Goal: Task Accomplishment & Management: Manage account settings

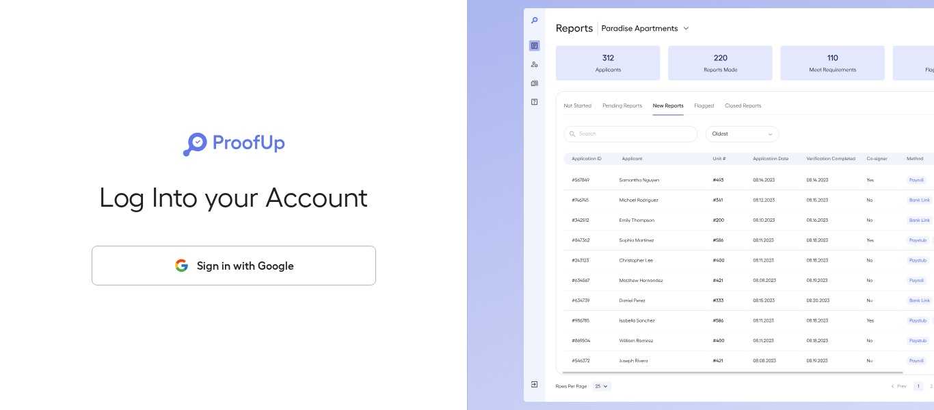
click at [266, 277] on button "Sign in with Google" at bounding box center [234, 266] width 285 height 40
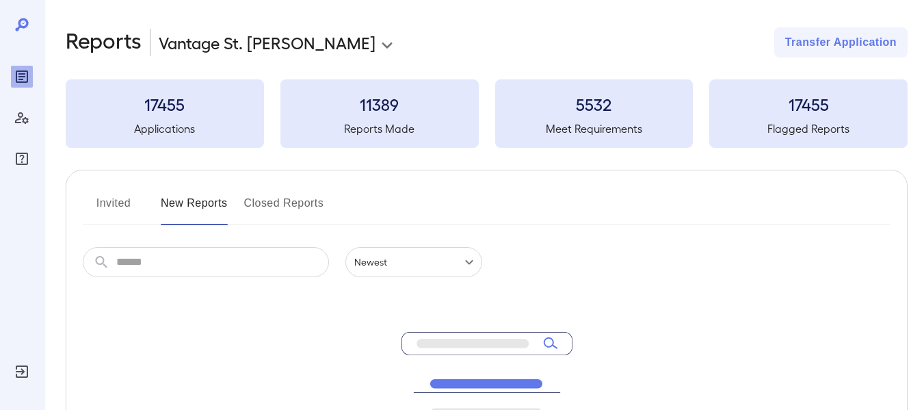
click at [105, 212] on button "Invited" at bounding box center [114, 208] width 62 height 33
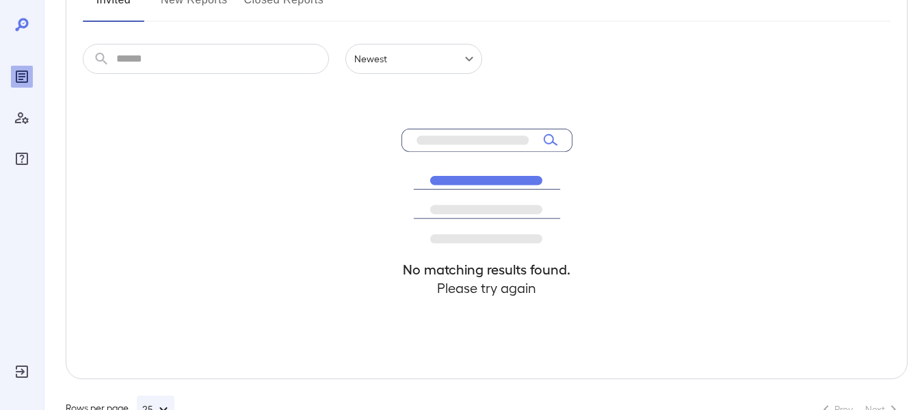
scroll to position [175, 0]
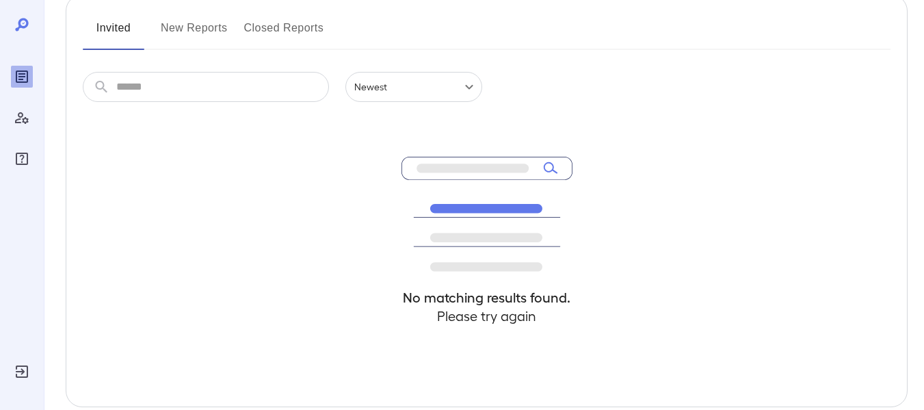
click at [542, 172] on icon at bounding box center [487, 214] width 171 height 115
click at [301, 105] on div "No matching results found. Please try again" at bounding box center [487, 254] width 808 height 304
click at [301, 101] on input "text" at bounding box center [222, 87] width 213 height 30
click at [186, 81] on input "text" at bounding box center [222, 87] width 213 height 30
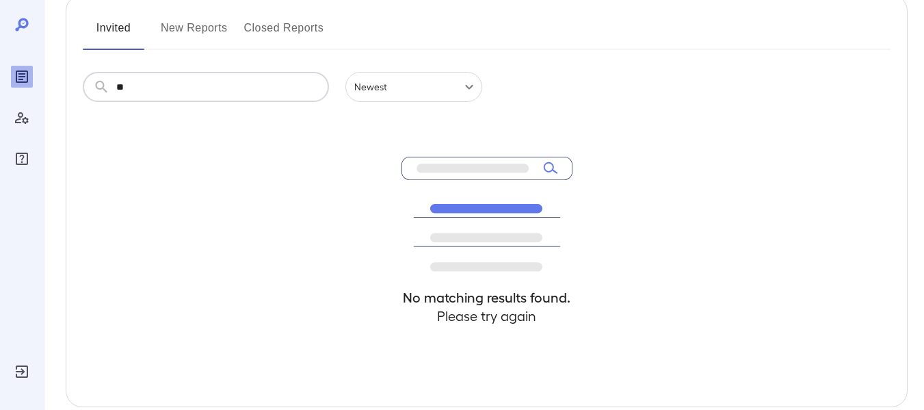
type input "**"
click at [221, 88] on input "**" at bounding box center [222, 87] width 213 height 30
click at [189, 34] on button "New Reports" at bounding box center [194, 33] width 67 height 33
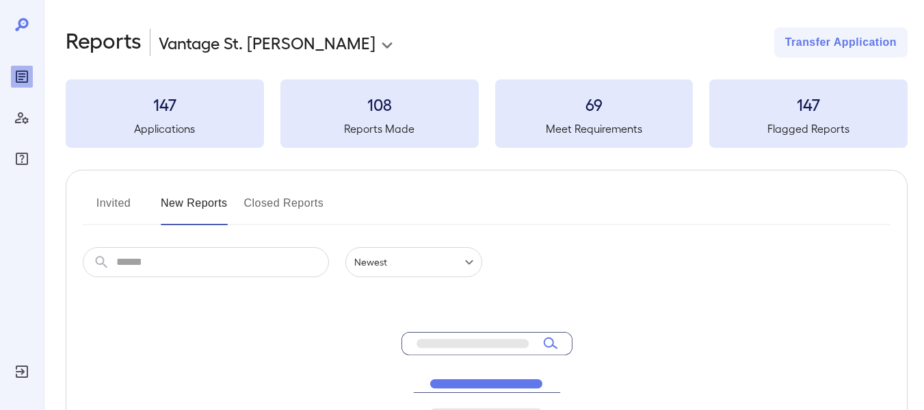
click at [162, 96] on h3 "147" at bounding box center [165, 104] width 198 height 22
click at [376, 110] on h3 "108" at bounding box center [379, 104] width 198 height 22
click at [391, 94] on h3 "108" at bounding box center [379, 104] width 198 height 22
click at [157, 108] on h3 "147" at bounding box center [165, 104] width 198 height 22
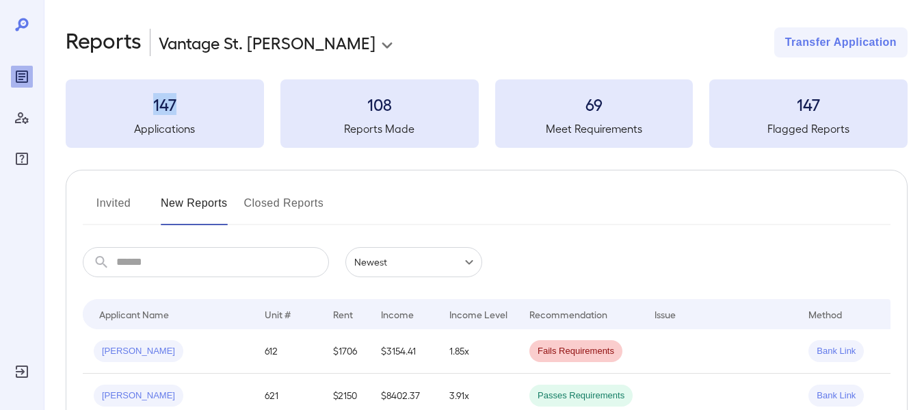
click at [115, 197] on button "Invited" at bounding box center [114, 208] width 62 height 33
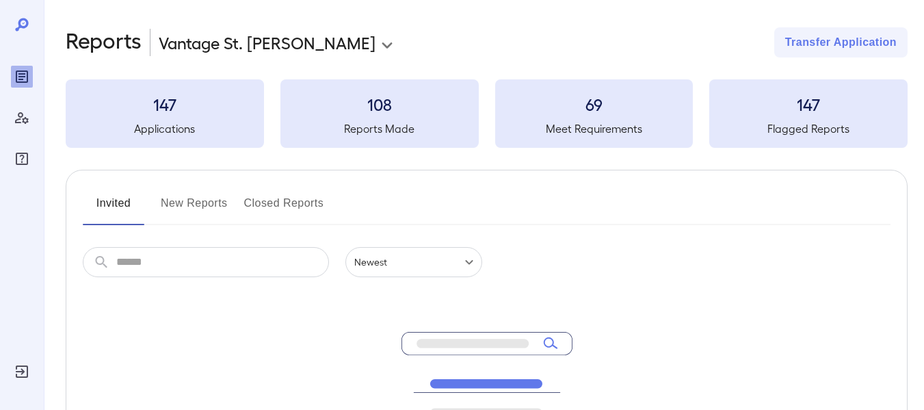
click at [380, 113] on h3 "108" at bounding box center [379, 104] width 198 height 22
click at [167, 105] on h3 "147" at bounding box center [165, 104] width 198 height 22
click at [389, 103] on h3 "108" at bounding box center [379, 104] width 198 height 22
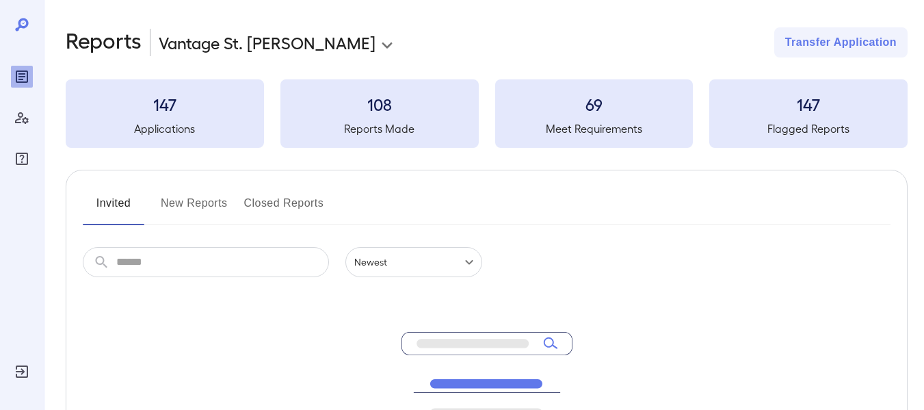
click at [184, 200] on button "New Reports" at bounding box center [194, 208] width 67 height 33
click at [158, 119] on div "147 Applications" at bounding box center [165, 113] width 198 height 68
click at [159, 109] on h3 "147" at bounding box center [165, 104] width 198 height 22
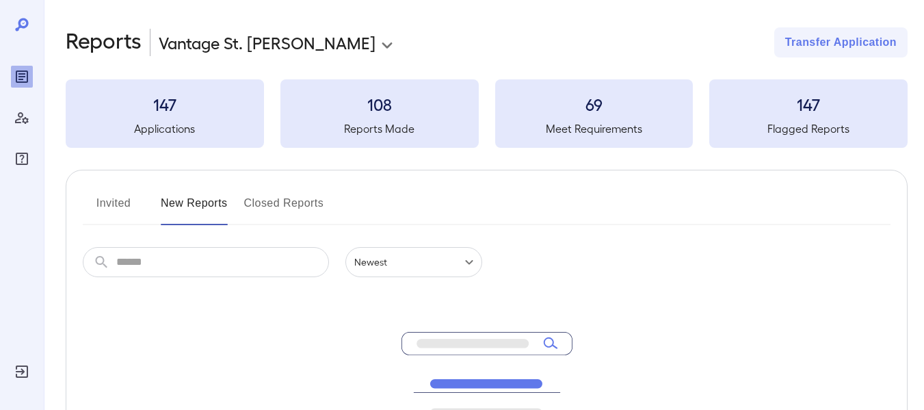
click at [373, 101] on h3 "108" at bounding box center [379, 104] width 198 height 22
click at [167, 110] on h3 "147" at bounding box center [165, 104] width 198 height 22
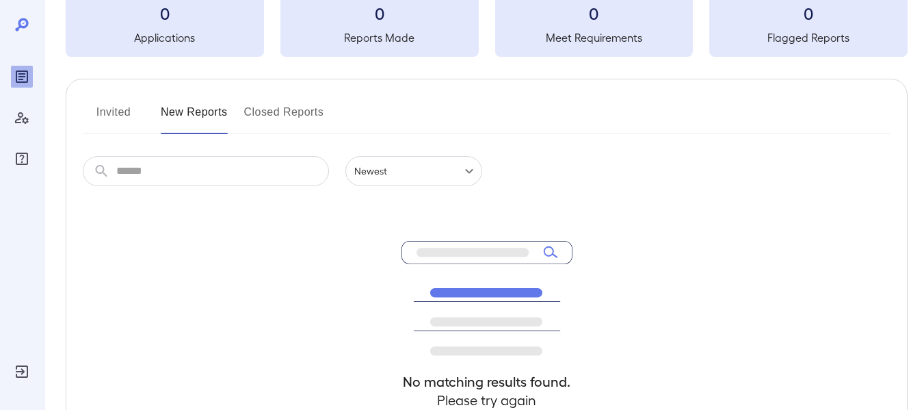
scroll to position [244, 0]
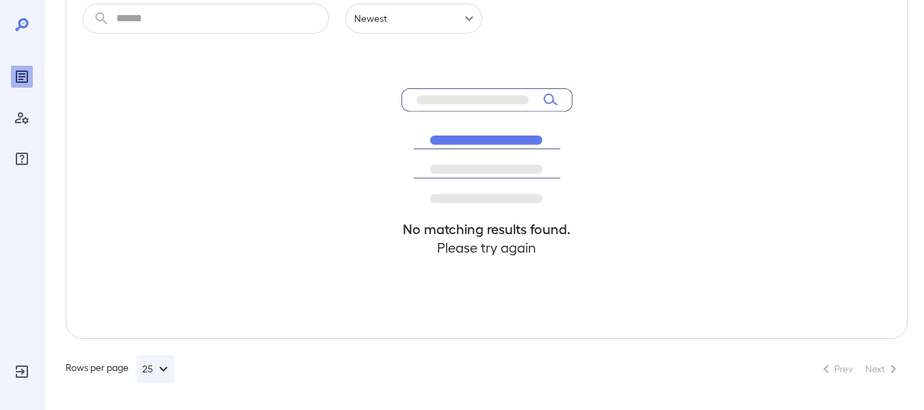
click at [551, 114] on icon at bounding box center [487, 145] width 171 height 115
click at [531, 238] on h4 "Please try again" at bounding box center [487, 247] width 171 height 18
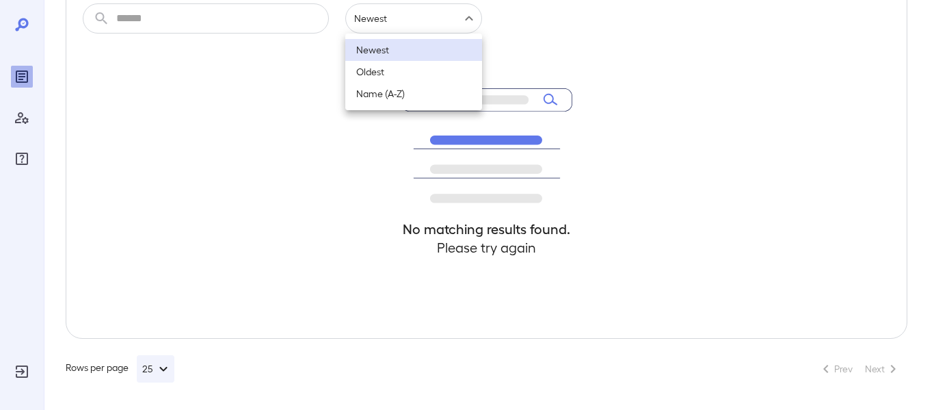
click at [270, 121] on div at bounding box center [467, 205] width 934 height 410
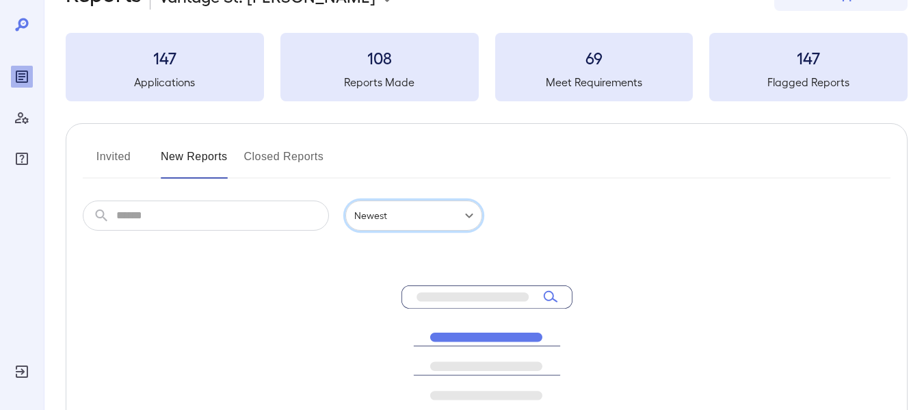
scroll to position [38, 0]
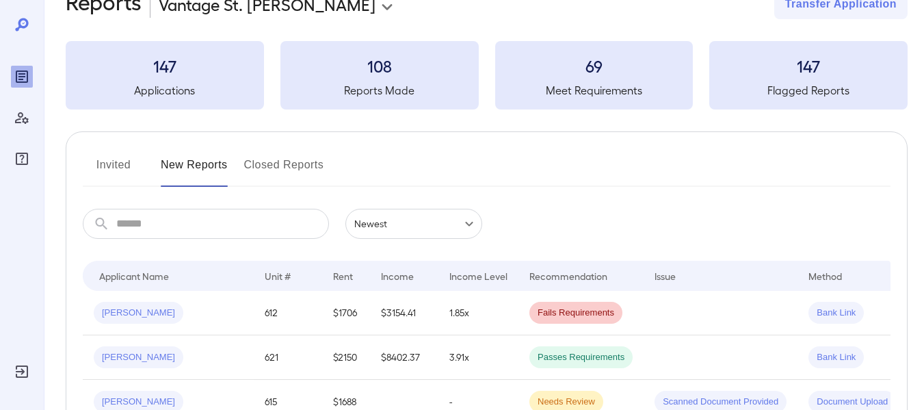
click at [106, 174] on button "Invited" at bounding box center [114, 170] width 62 height 33
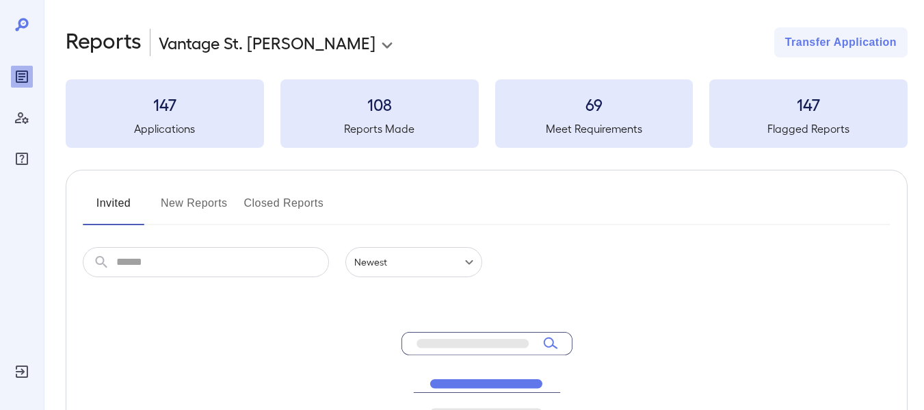
click at [191, 194] on button "New Reports" at bounding box center [194, 208] width 67 height 33
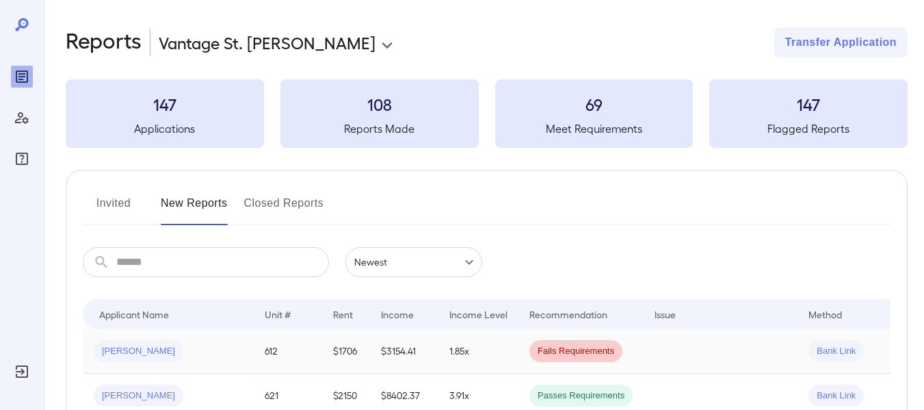
click at [843, 347] on span "Bank Link" at bounding box center [836, 351] width 55 height 13
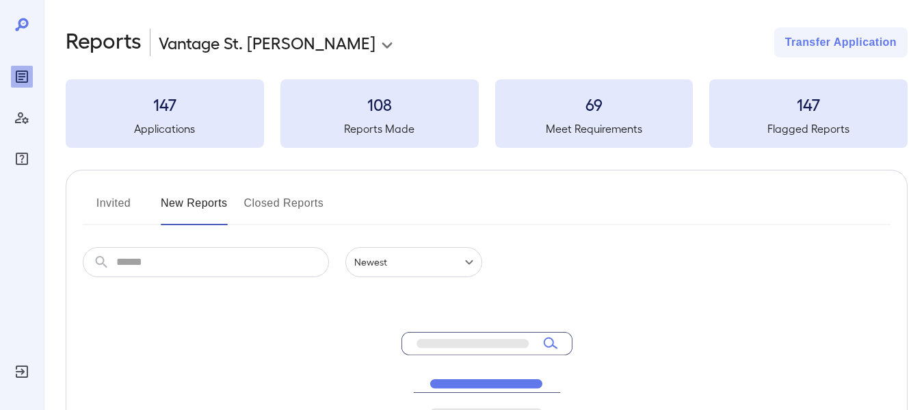
click at [111, 198] on button "Invited" at bounding box center [114, 208] width 62 height 33
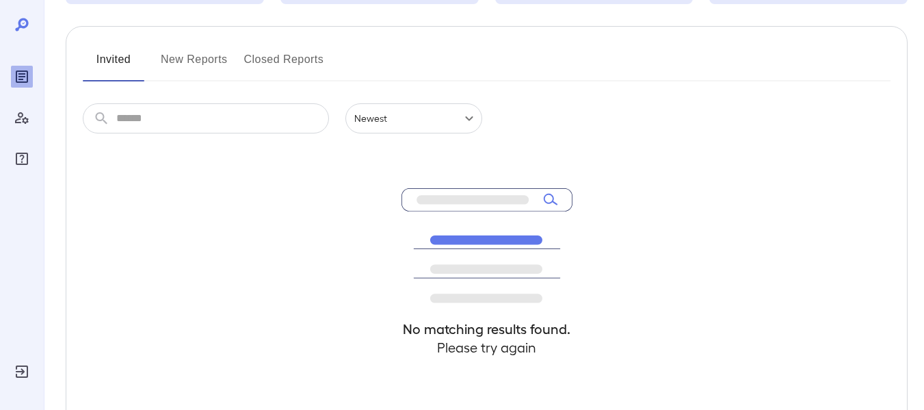
scroll to position [244, 0]
